Goal: Information Seeking & Learning: Learn about a topic

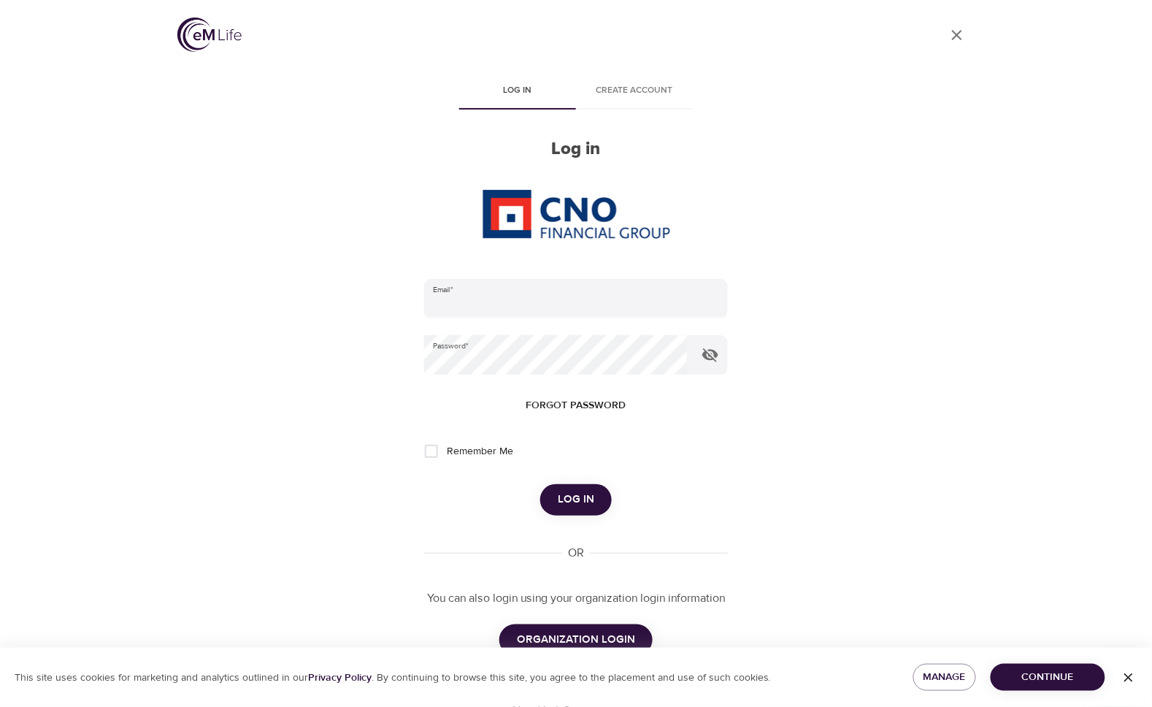
type input "[EMAIL_ADDRESS][DOMAIN_NAME]"
click at [613, 635] on span "ORGANIZATION LOGIN" at bounding box center [576, 639] width 118 height 19
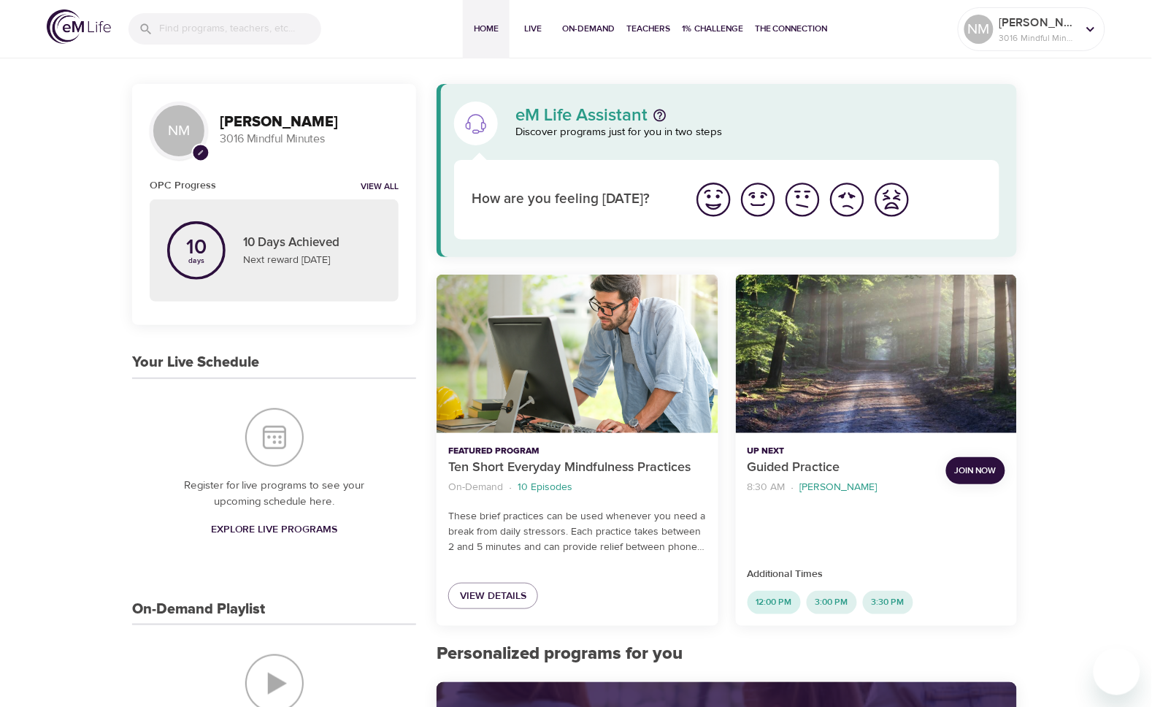
click at [783, 597] on span "12:00 PM" at bounding box center [774, 602] width 53 height 12
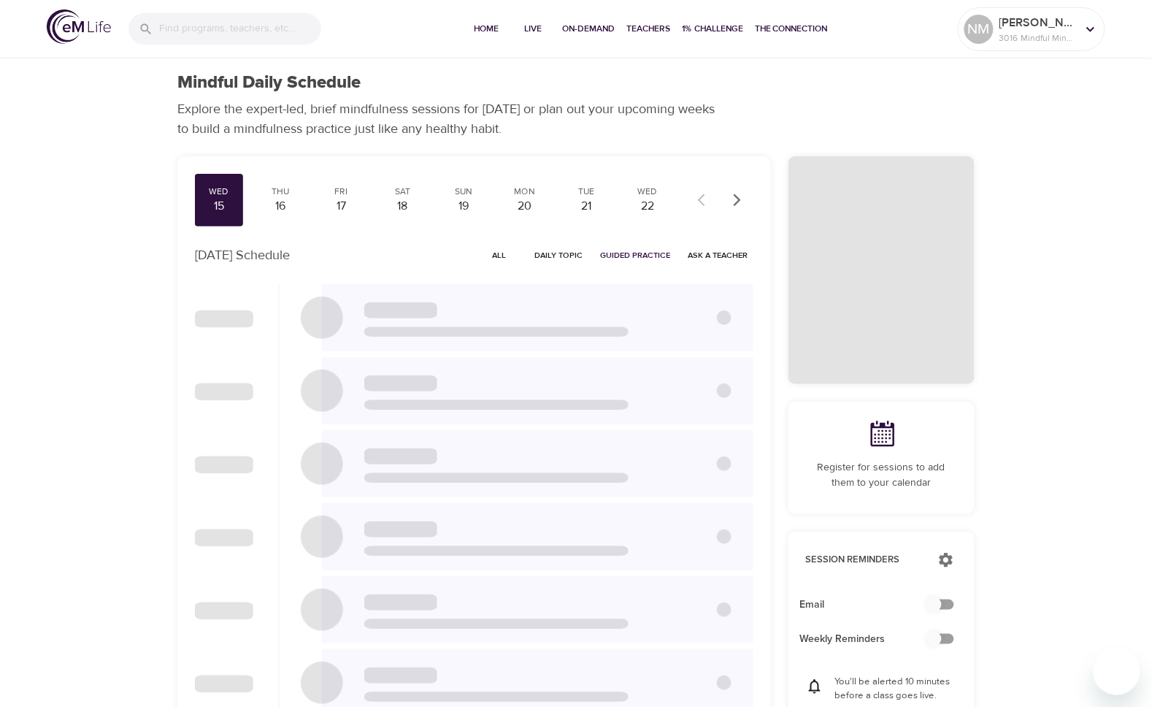
checkbox input "true"
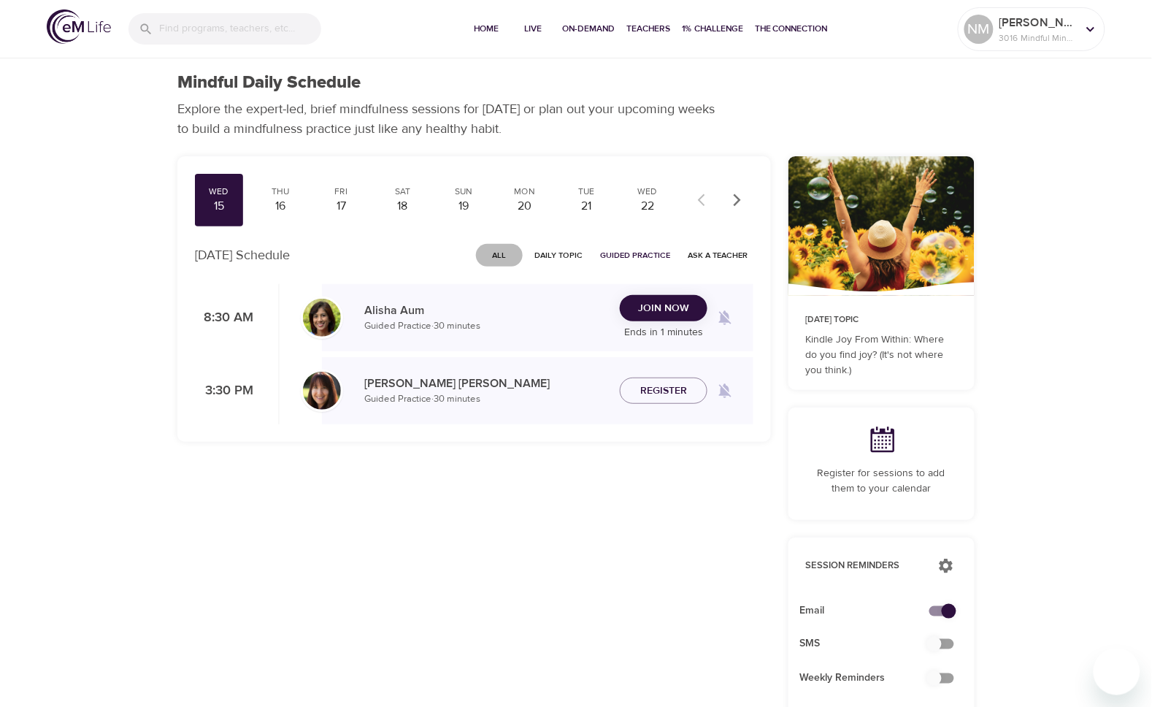
click at [501, 249] on span "All" at bounding box center [499, 255] width 35 height 14
